Goal: Find specific page/section: Find specific page/section

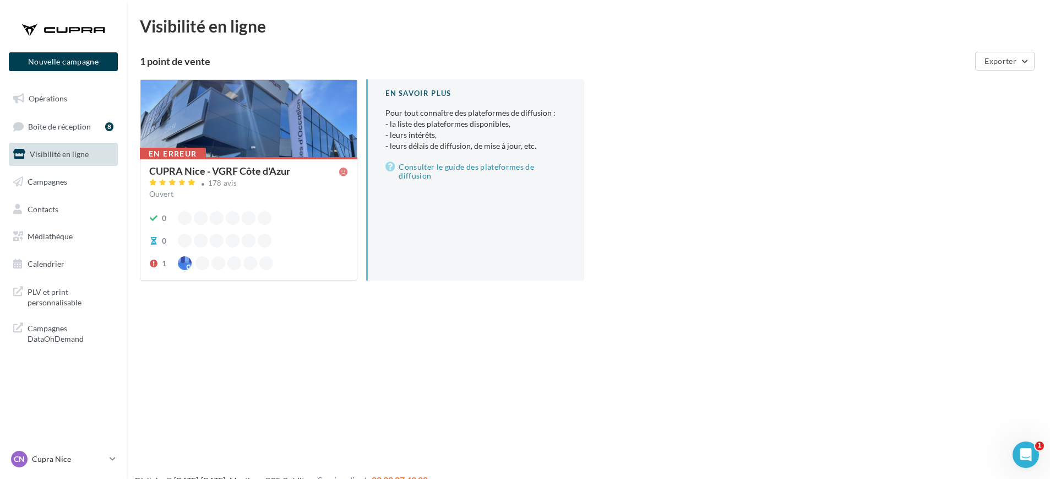
click at [67, 224] on ul "Opérations Boîte de réception 8 Visibilité en ligne Campagnes Contacts Mes cibl…" at bounding box center [63, 181] width 118 height 197
click at [67, 236] on span "Médiathèque" at bounding box center [50, 235] width 45 height 9
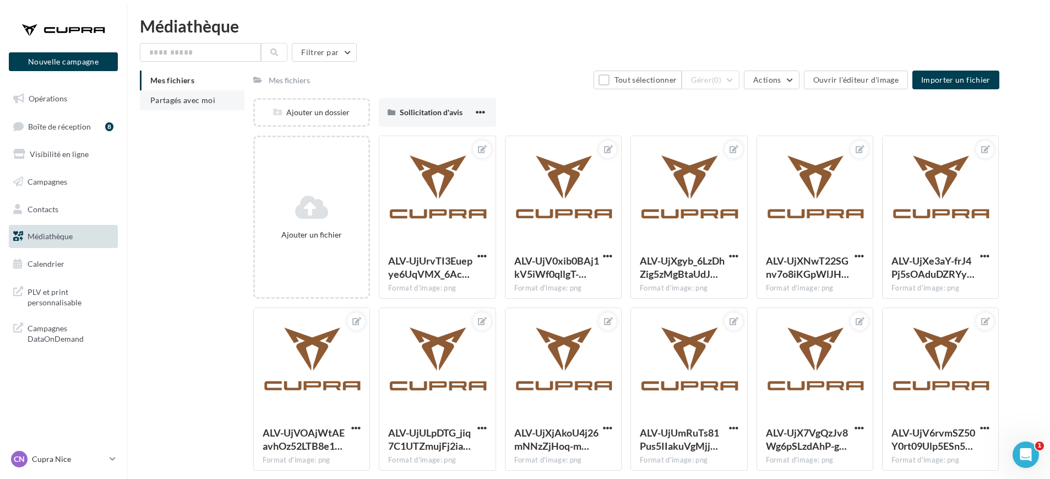
click at [153, 98] on span "Partagés avec moi" at bounding box center [182, 99] width 65 height 9
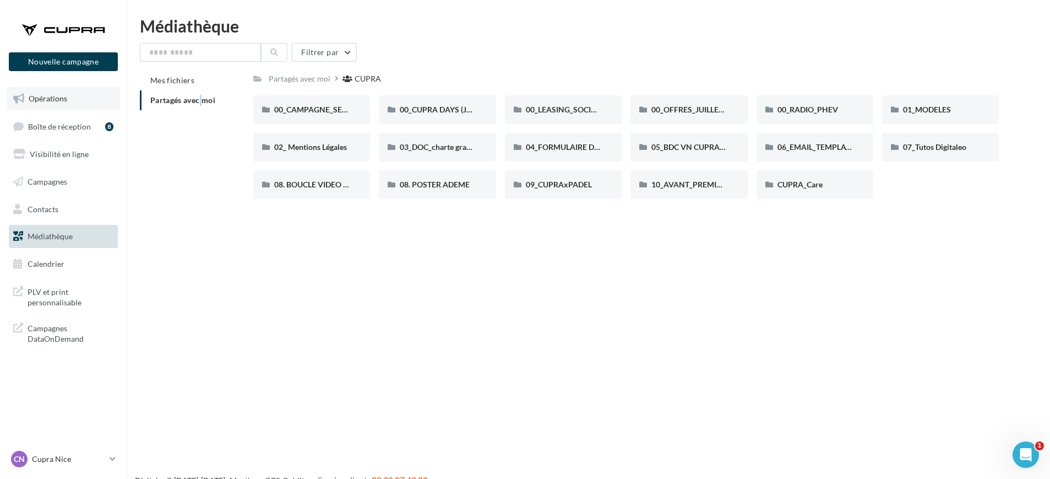
click at [39, 99] on span "Opérations" at bounding box center [48, 98] width 39 height 9
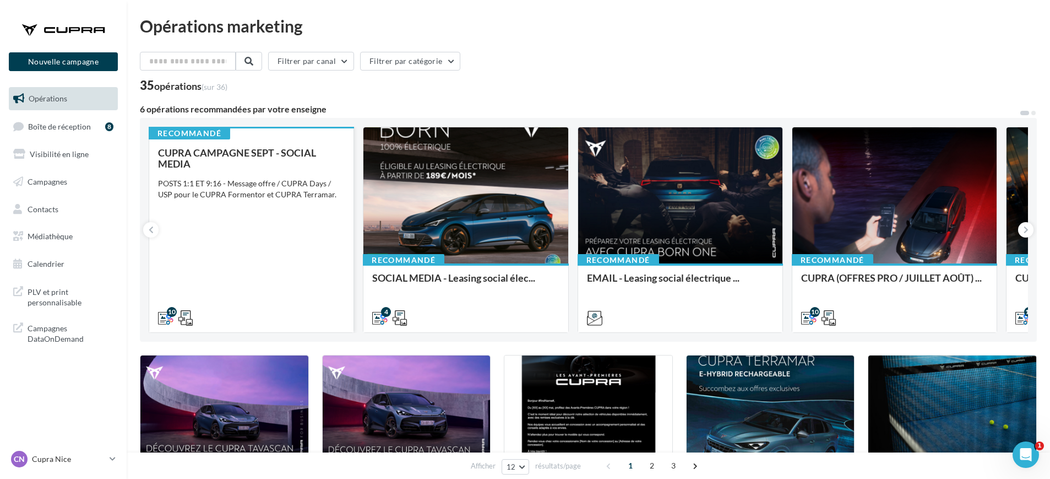
click at [258, 260] on div "CUPRA CAMPAGNE SEPT - SOCIAL MEDIA POSTS 1:1 ET 9:16 - Message offre / CUPRA Da…" at bounding box center [251, 234] width 187 height 175
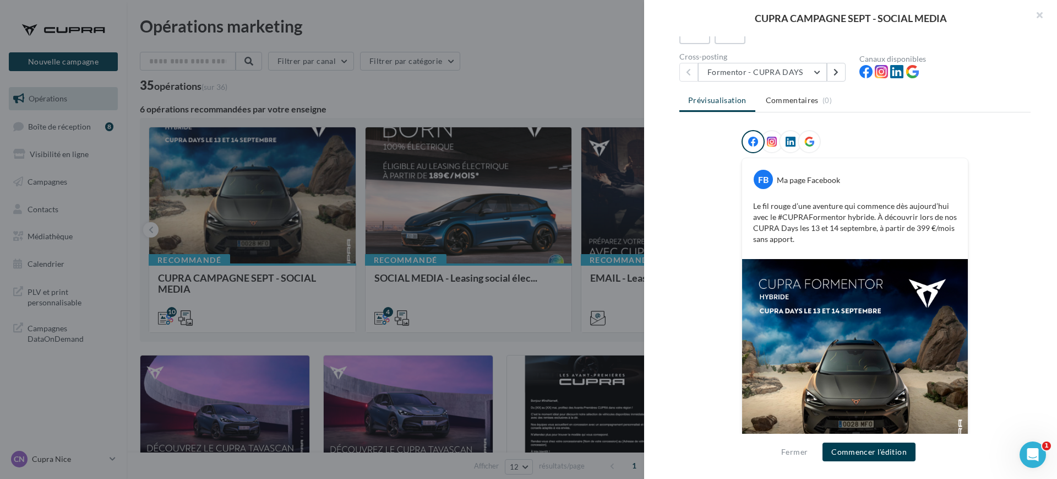
scroll to position [153, 0]
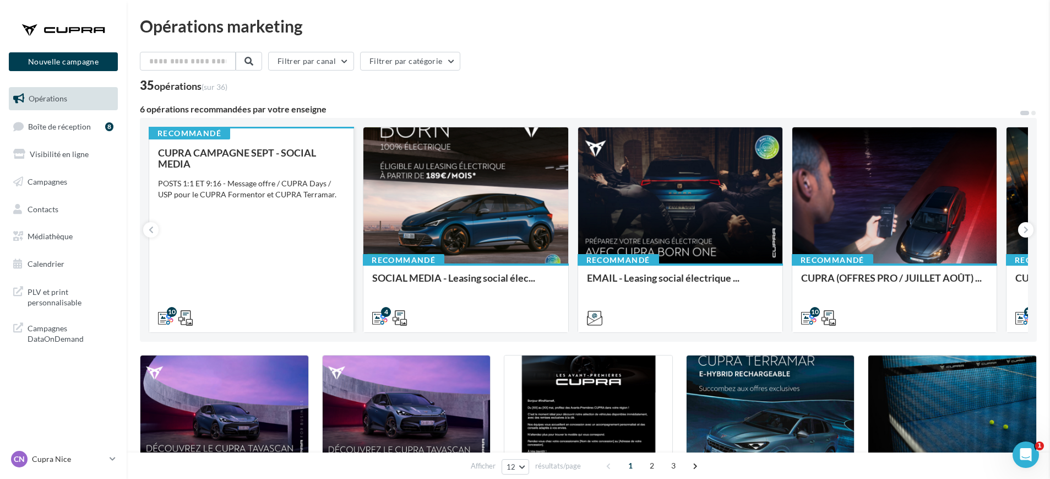
click at [297, 249] on div "CUPRA CAMPAGNE SEPT - SOCIAL MEDIA POSTS 1:1 ET 9:16 - Message offre / CUPRA Da…" at bounding box center [251, 234] width 187 height 175
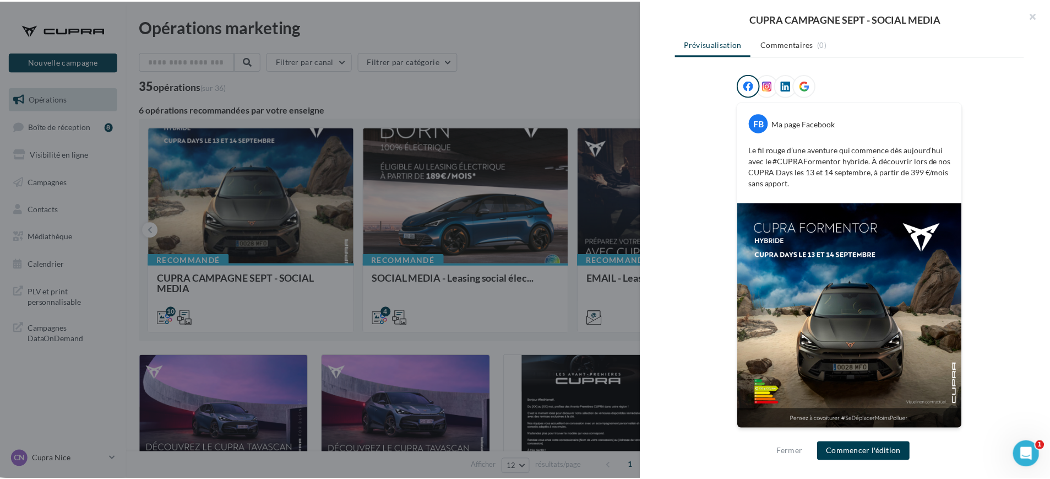
scroll to position [84, 0]
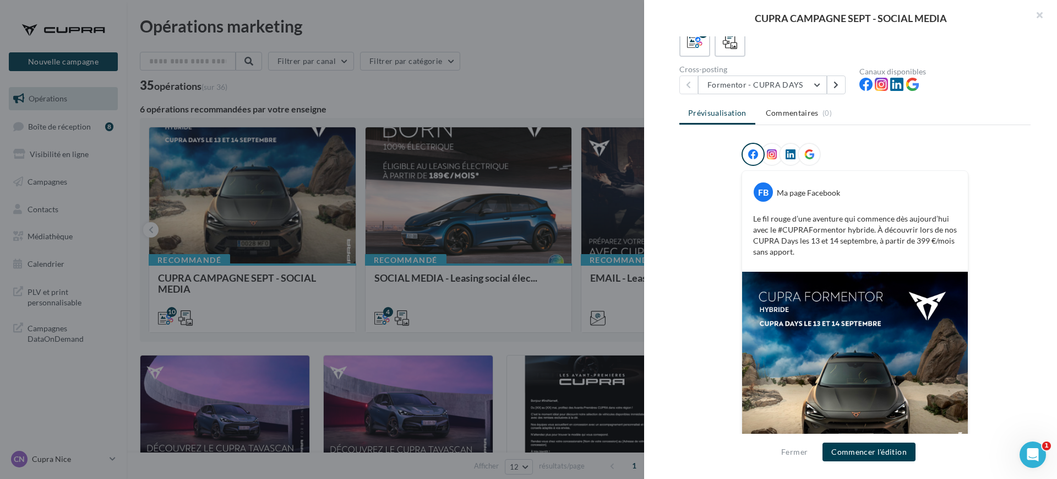
click at [579, 54] on div at bounding box center [528, 239] width 1057 height 479
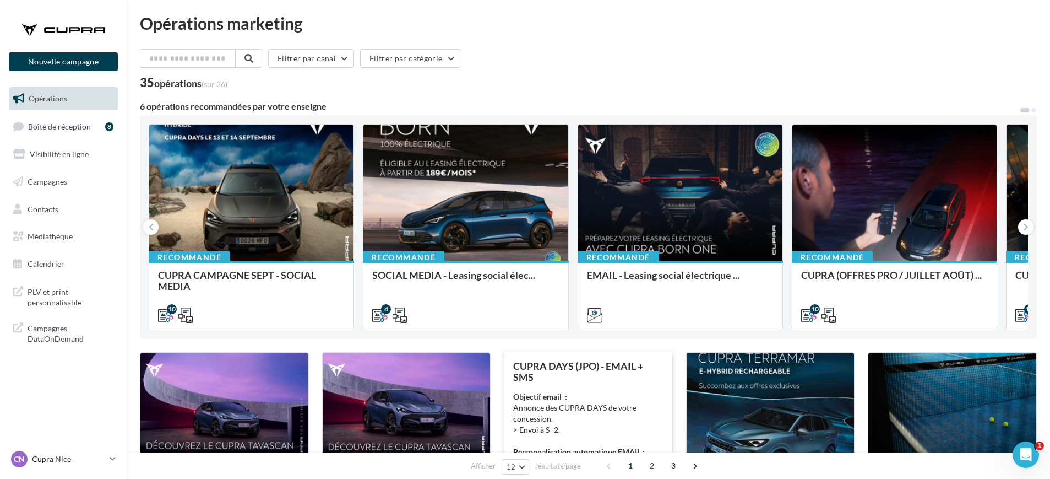
scroll to position [0, 0]
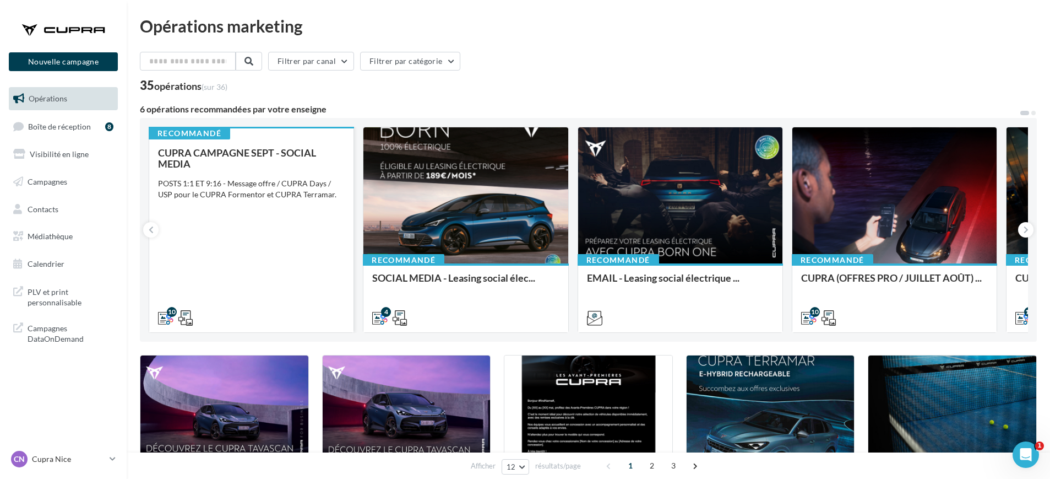
click at [262, 254] on div "CUPRA CAMPAGNE SEPT - SOCIAL MEDIA POSTS 1:1 ET 9:16 - Message offre / CUPRA Da…" at bounding box center [251, 234] width 187 height 175
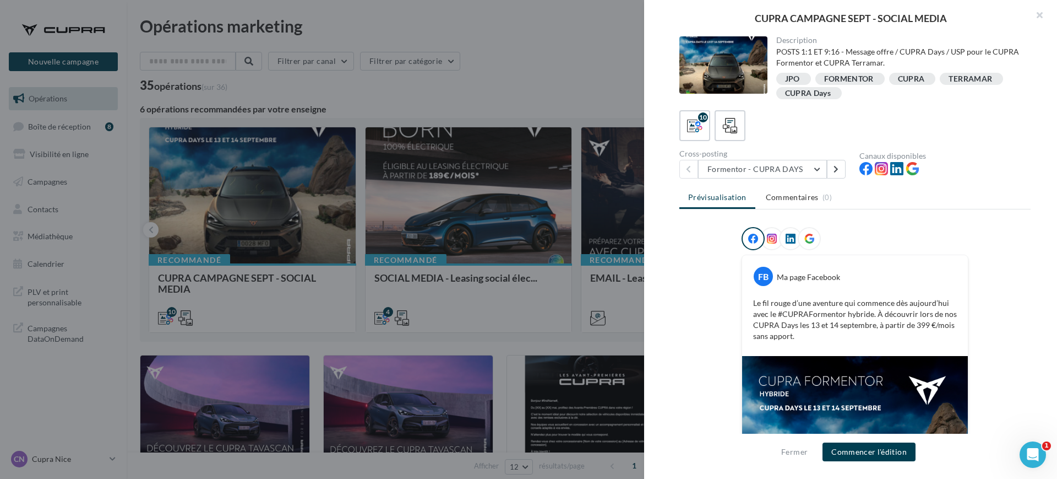
click at [460, 37] on div at bounding box center [528, 239] width 1057 height 479
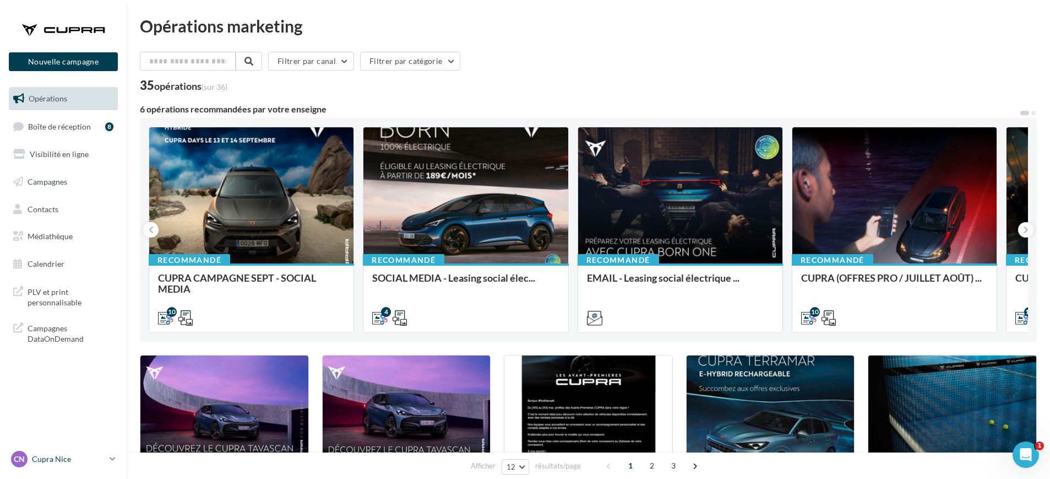
click at [109, 454] on link "CN Cupra Nice cupra_nice" at bounding box center [63, 458] width 109 height 21
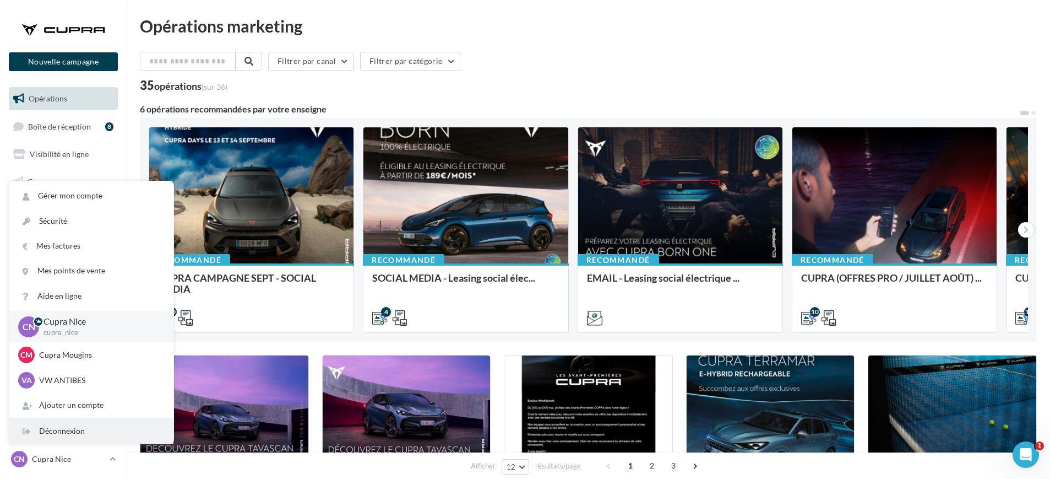
click at [109, 419] on div "Déconnexion" at bounding box center [91, 431] width 164 height 25
